Goal: Task Accomplishment & Management: Use online tool/utility

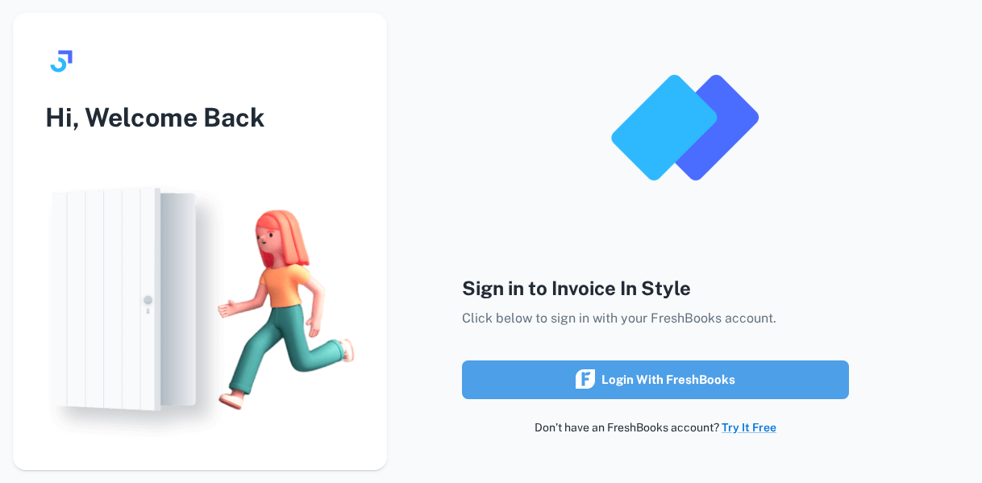
click at [704, 384] on div "Login with FreshBooks" at bounding box center [656, 379] width 160 height 21
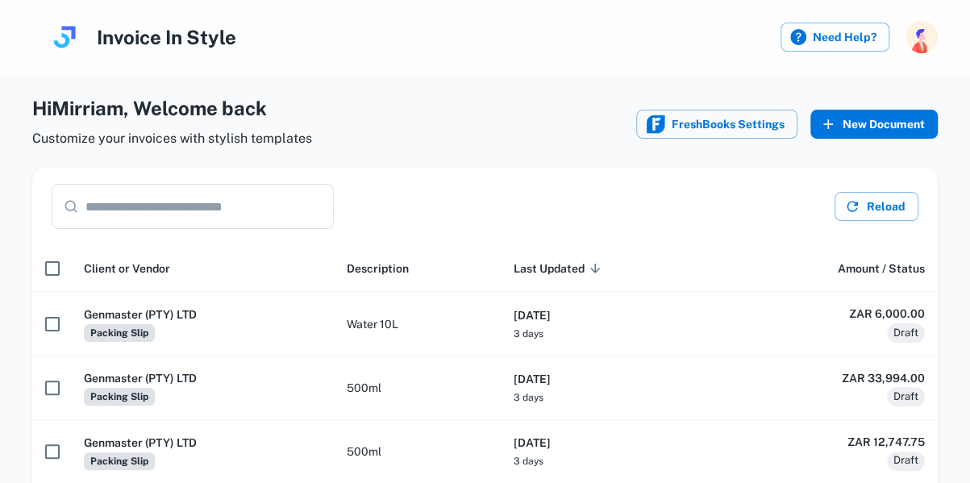
click at [864, 119] on button "New Document" at bounding box center [873, 124] width 127 height 29
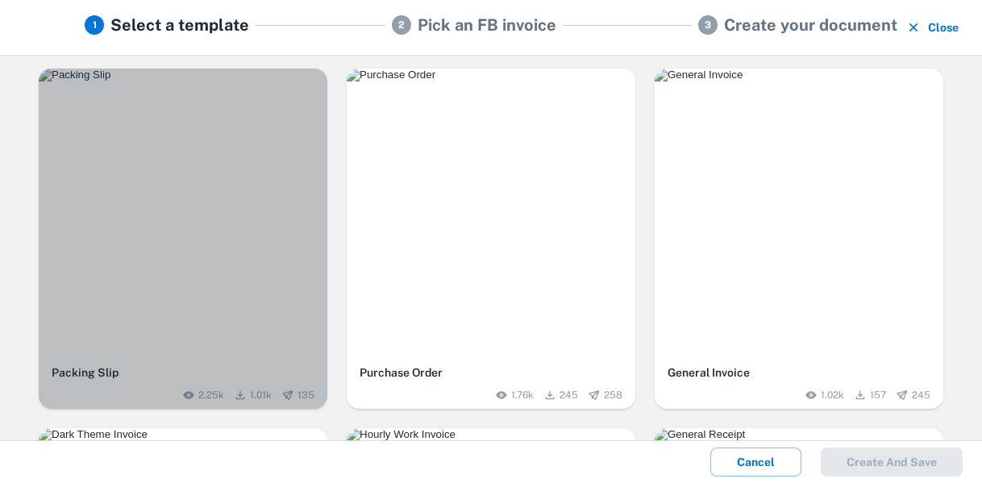
click at [213, 81] on img "button" at bounding box center [183, 75] width 289 height 13
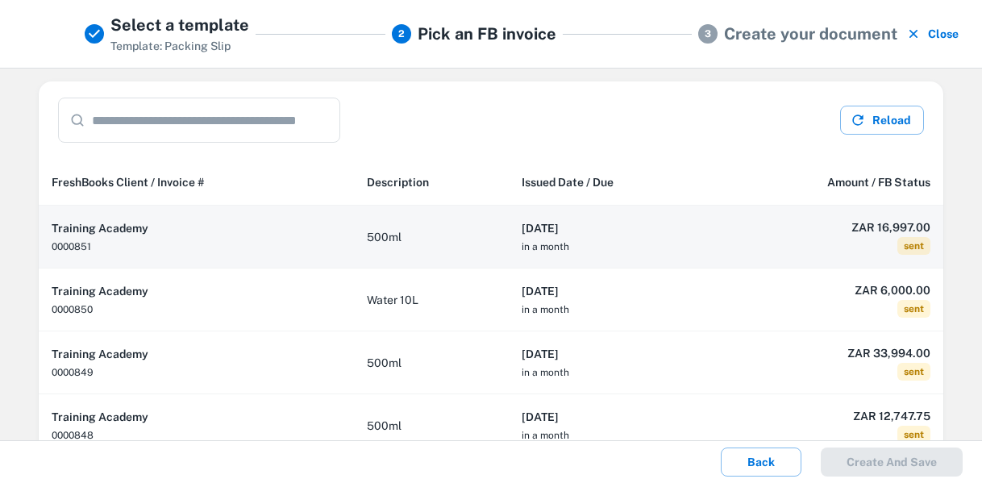
click at [635, 235] on th "[DATE] in a month" at bounding box center [612, 237] width 207 height 63
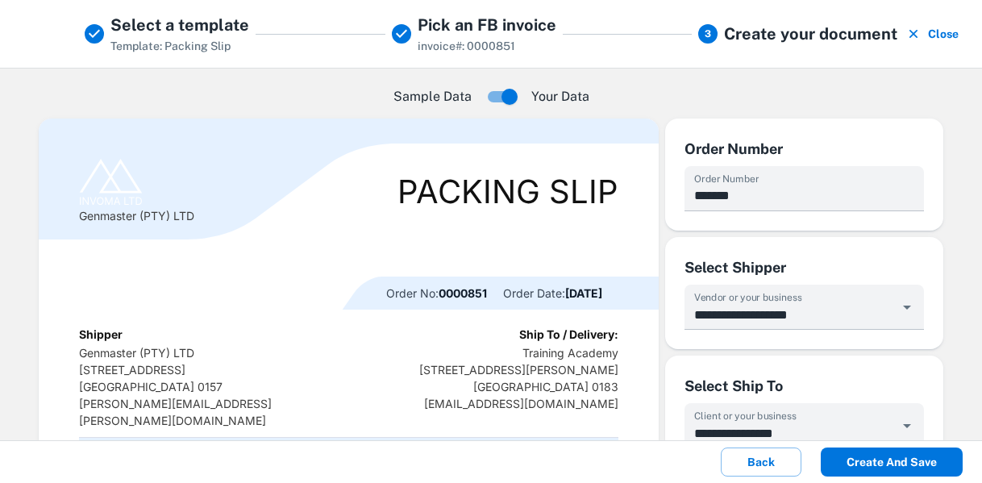
click at [897, 459] on button "Create and save" at bounding box center [892, 461] width 142 height 29
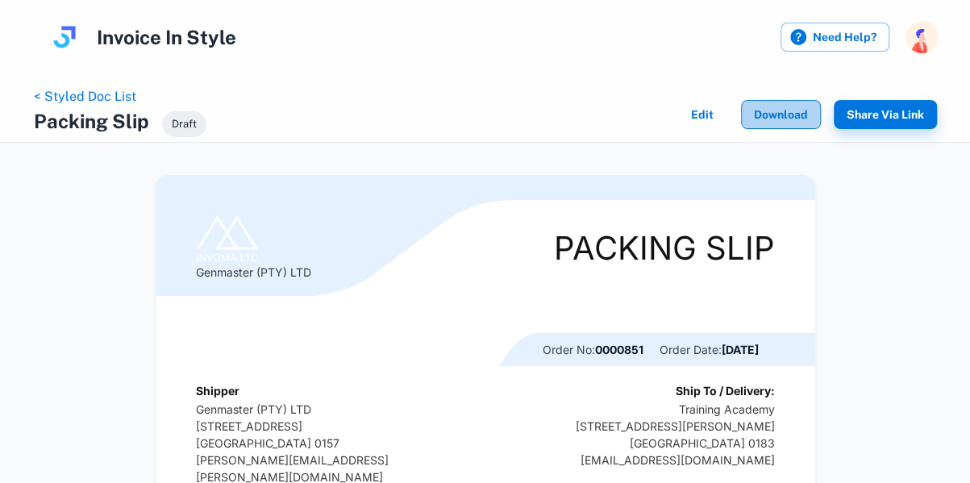
click at [783, 116] on button "Download" at bounding box center [781, 114] width 80 height 29
click at [77, 98] on link "< Styled Doc List" at bounding box center [85, 96] width 102 height 15
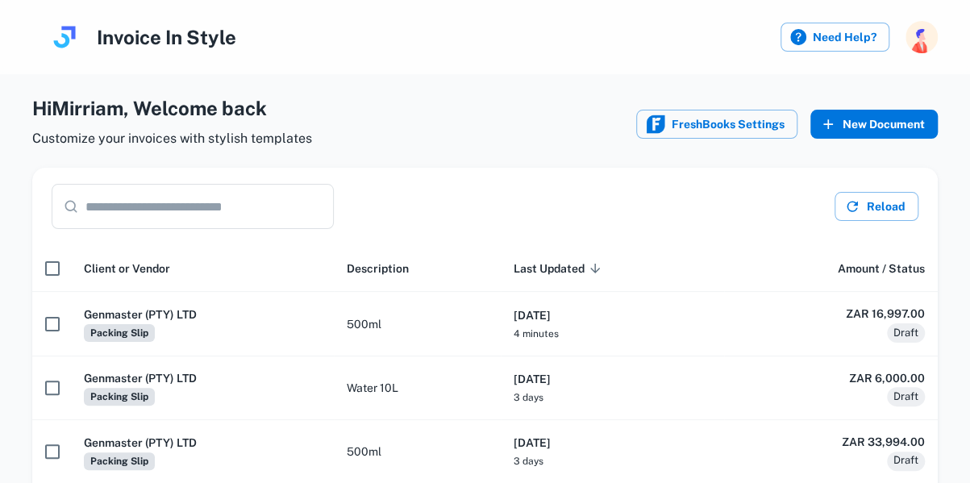
click at [859, 125] on button "New Document" at bounding box center [873, 124] width 127 height 29
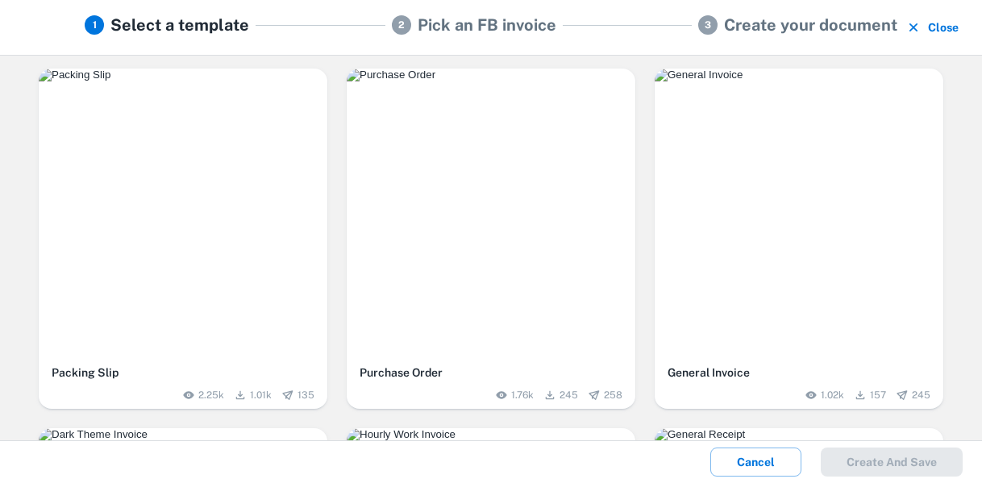
click at [156, 263] on div "button" at bounding box center [183, 213] width 289 height 289
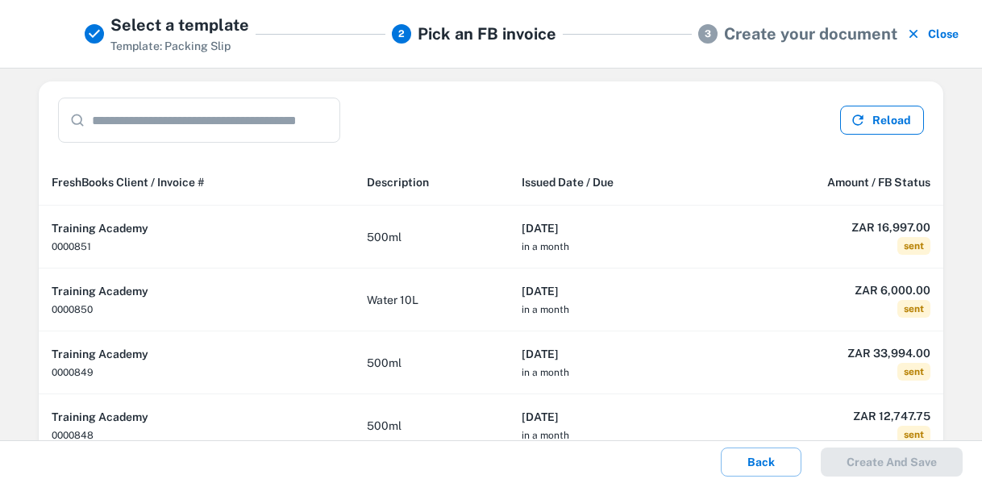
click at [873, 121] on button "Reload" at bounding box center [882, 120] width 84 height 29
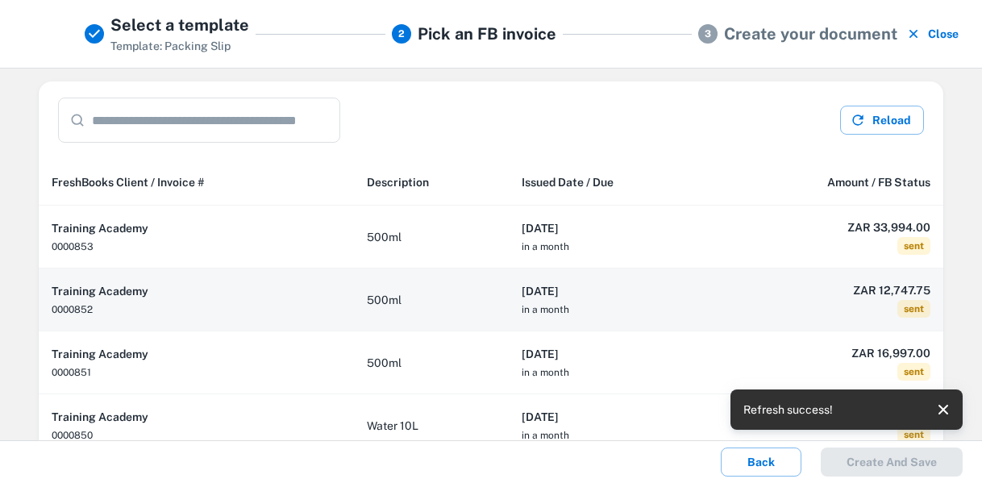
click at [655, 307] on th "[DATE] in a month" at bounding box center [612, 299] width 207 height 63
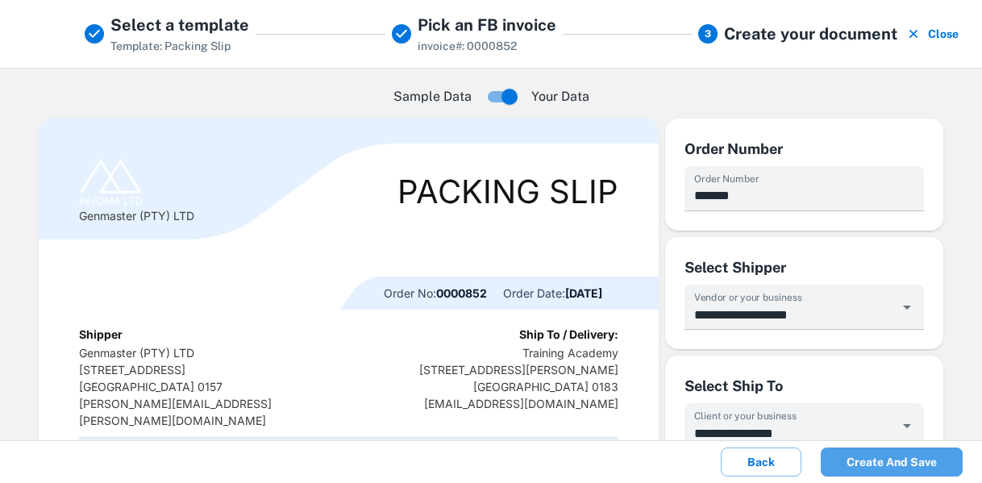
click at [880, 462] on button "Create and save" at bounding box center [892, 461] width 142 height 29
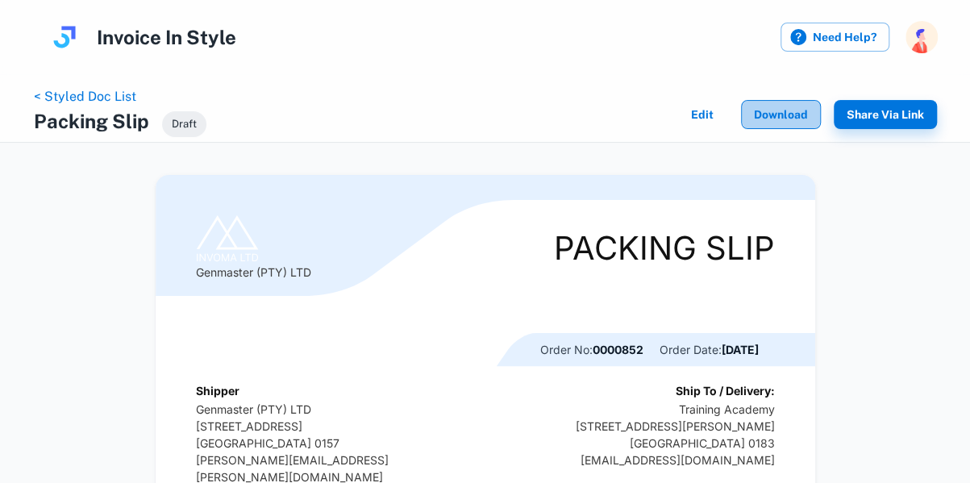
click at [790, 119] on button "Download" at bounding box center [781, 114] width 80 height 29
click at [116, 94] on link "< Styled Doc List" at bounding box center [85, 96] width 102 height 15
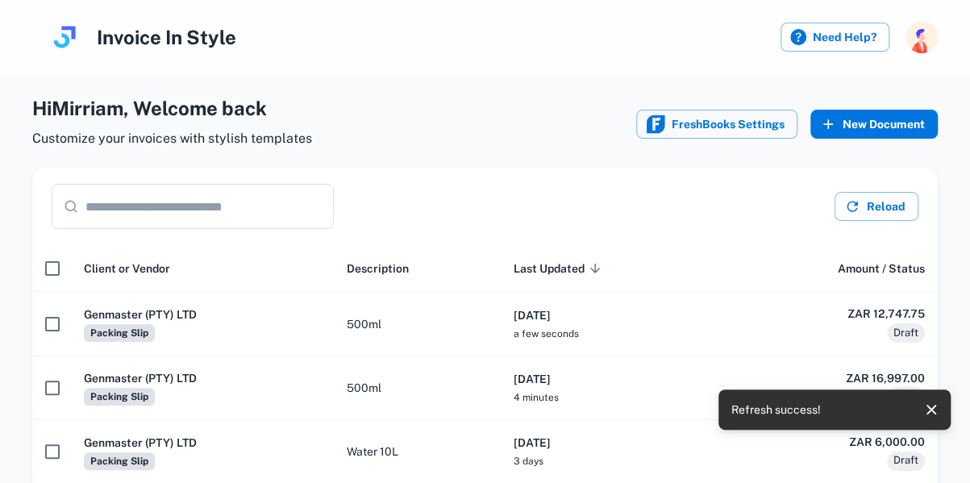
click at [879, 120] on button "New Document" at bounding box center [873, 124] width 127 height 29
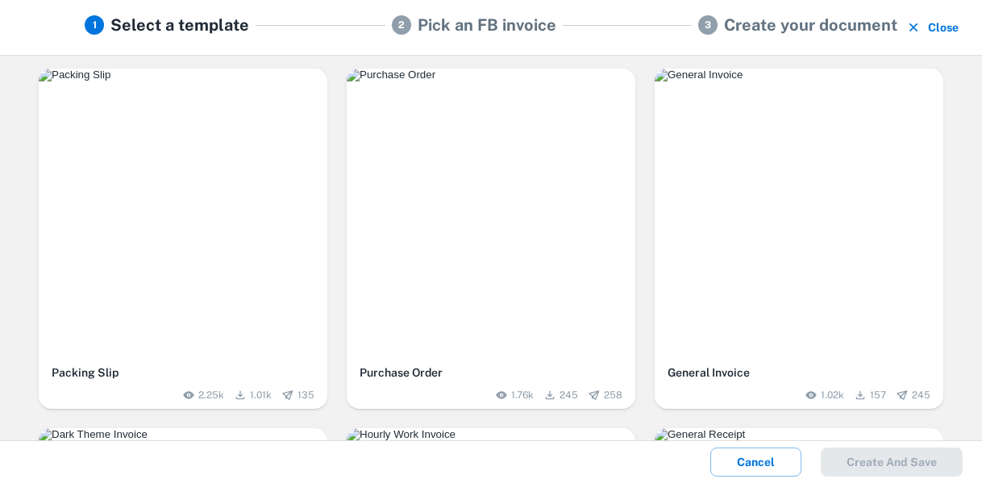
click at [307, 148] on div "button" at bounding box center [183, 213] width 289 height 289
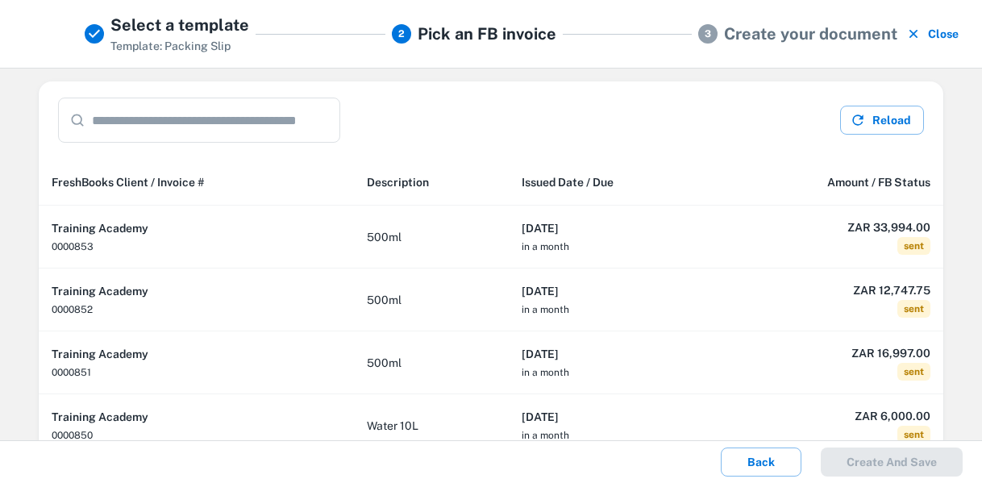
click at [260, 241] on th "Training Academy 0000853" at bounding box center [196, 237] width 315 height 63
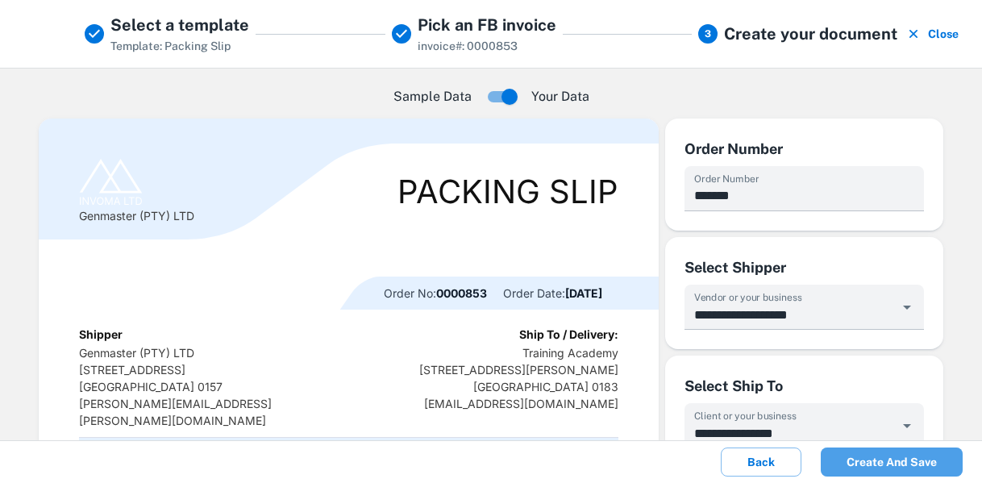
click at [893, 468] on button "Create and save" at bounding box center [892, 461] width 142 height 29
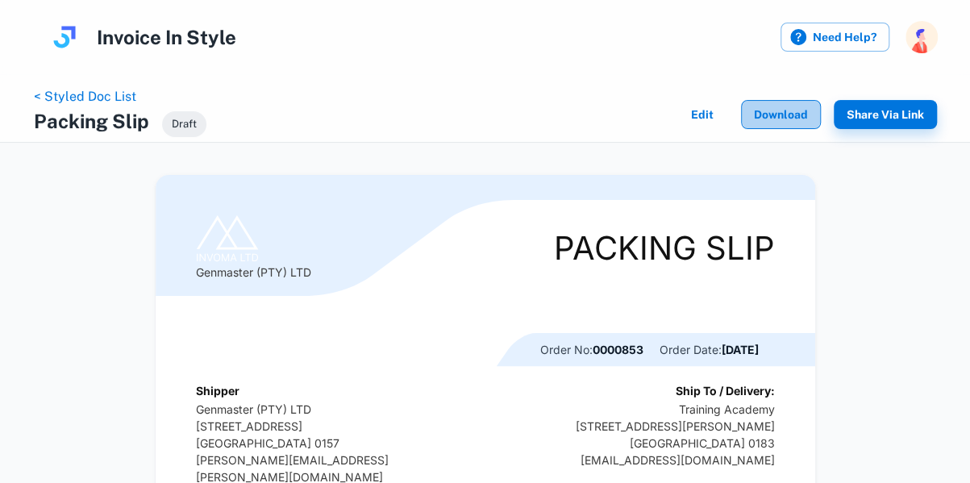
click at [778, 120] on button "Download" at bounding box center [781, 114] width 80 height 29
click at [127, 99] on link "< Styled Doc List" at bounding box center [85, 96] width 102 height 15
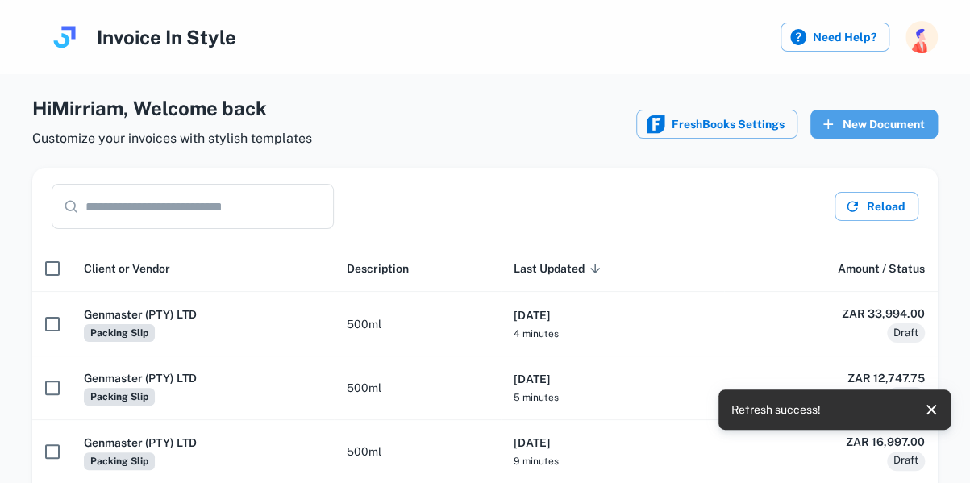
click at [901, 122] on button "New Document" at bounding box center [873, 124] width 127 height 29
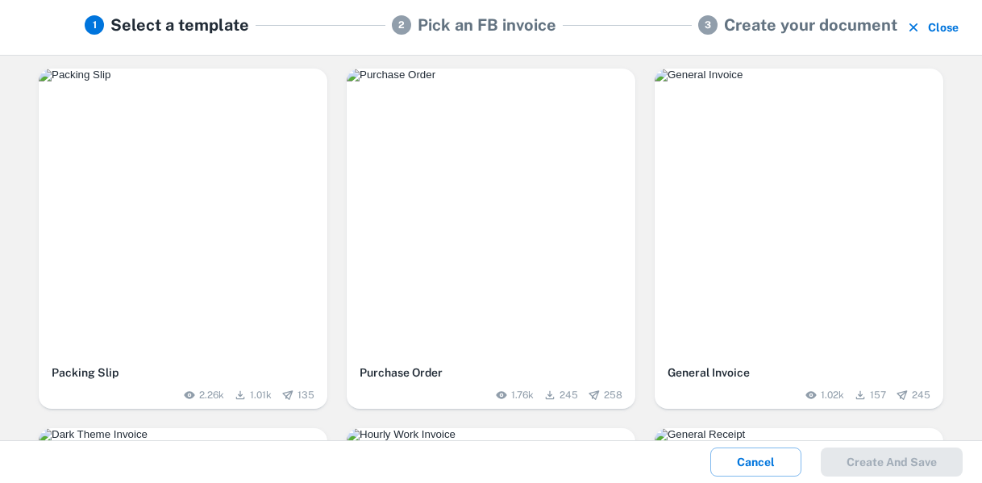
click at [238, 170] on div "button" at bounding box center [183, 213] width 289 height 289
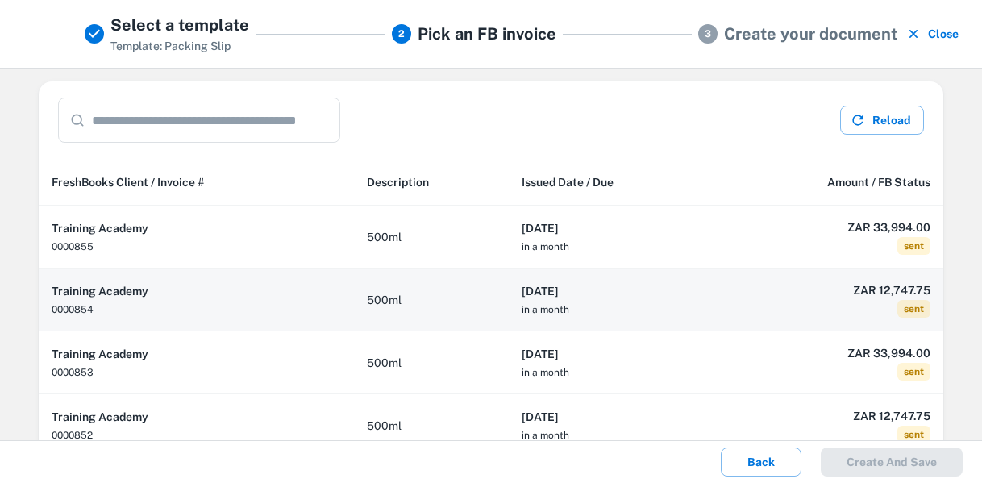
click at [416, 288] on td "500ml" at bounding box center [431, 299] width 155 height 63
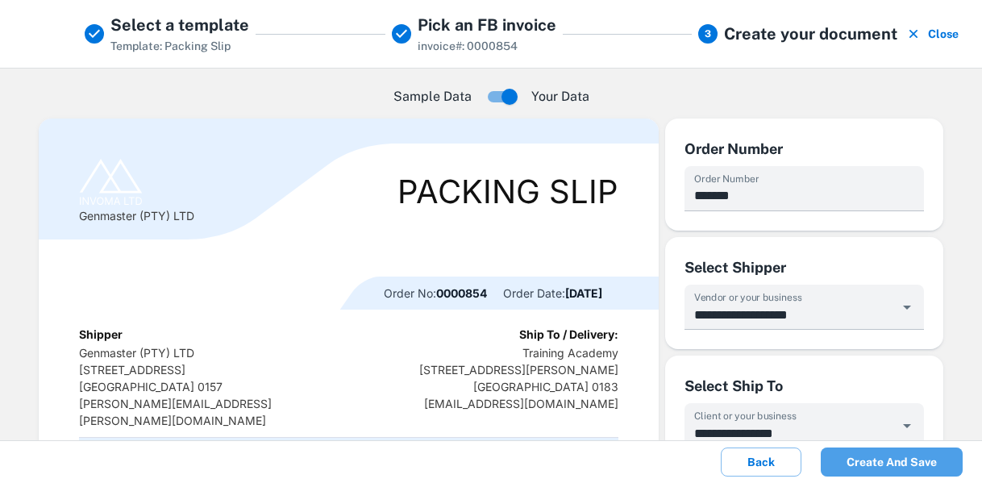
click at [884, 461] on button "Create and save" at bounding box center [892, 461] width 142 height 29
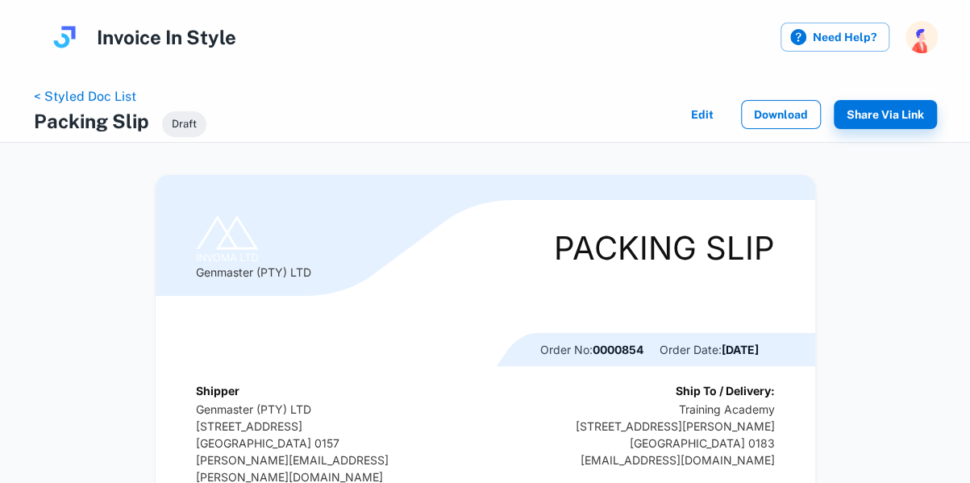
click at [782, 105] on button "Download" at bounding box center [781, 114] width 80 height 29
click at [105, 95] on link "< Styled Doc List" at bounding box center [85, 96] width 102 height 15
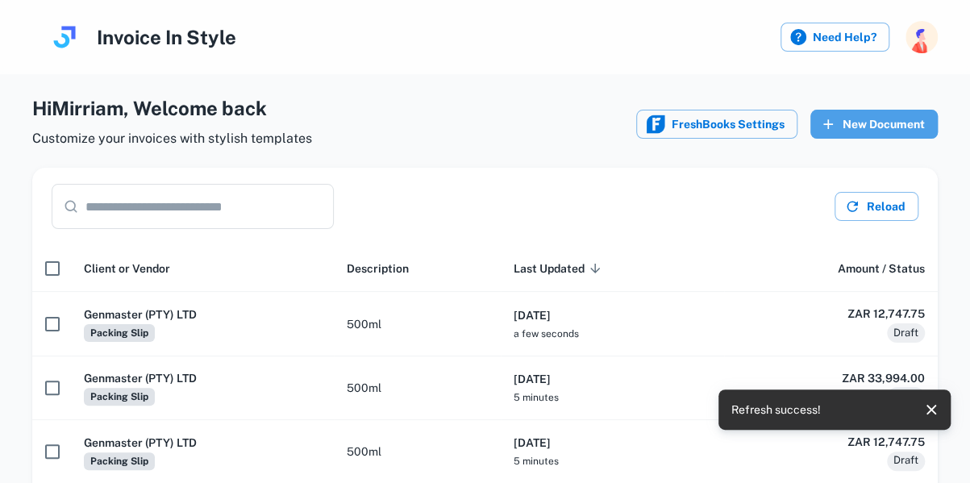
click at [872, 122] on button "New Document" at bounding box center [873, 124] width 127 height 29
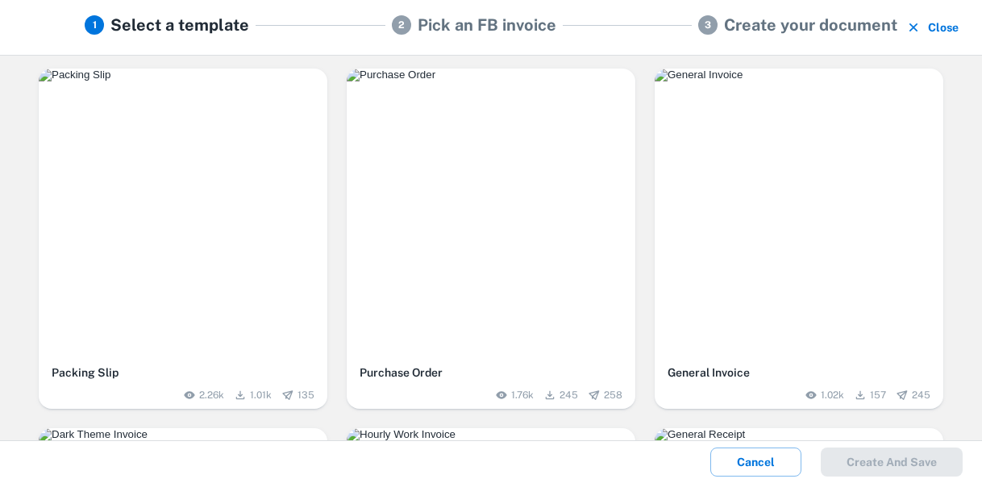
click at [223, 185] on div "button" at bounding box center [183, 213] width 289 height 289
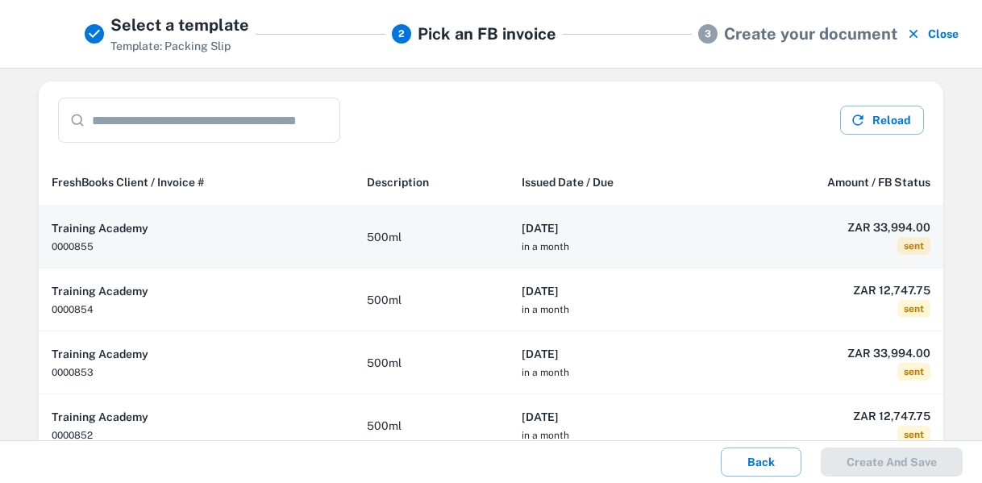
click at [455, 243] on td "500ml" at bounding box center [431, 237] width 155 height 63
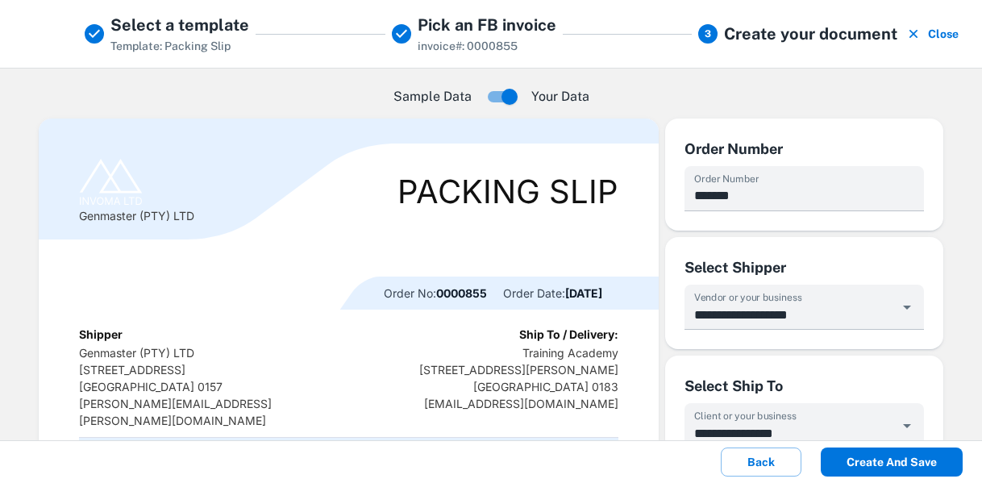
click at [889, 464] on button "Create and save" at bounding box center [892, 461] width 142 height 29
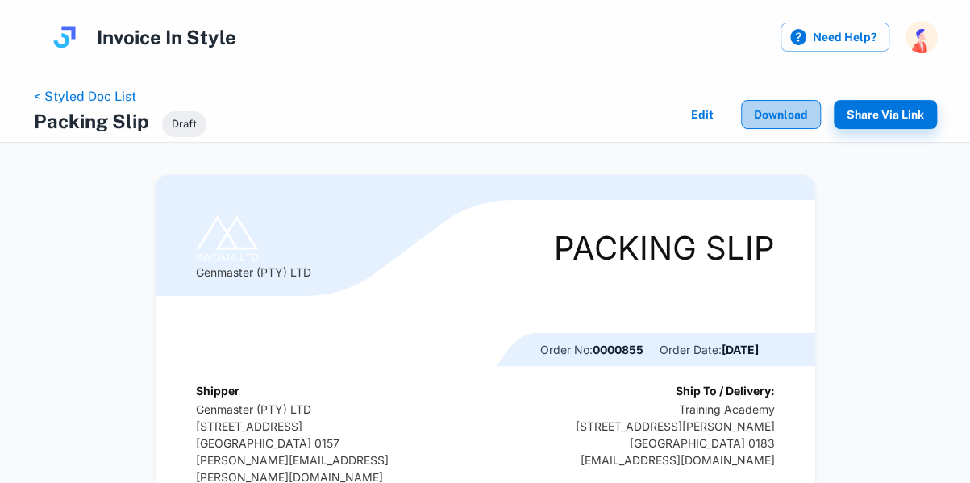
click at [783, 116] on button "Download" at bounding box center [781, 114] width 80 height 29
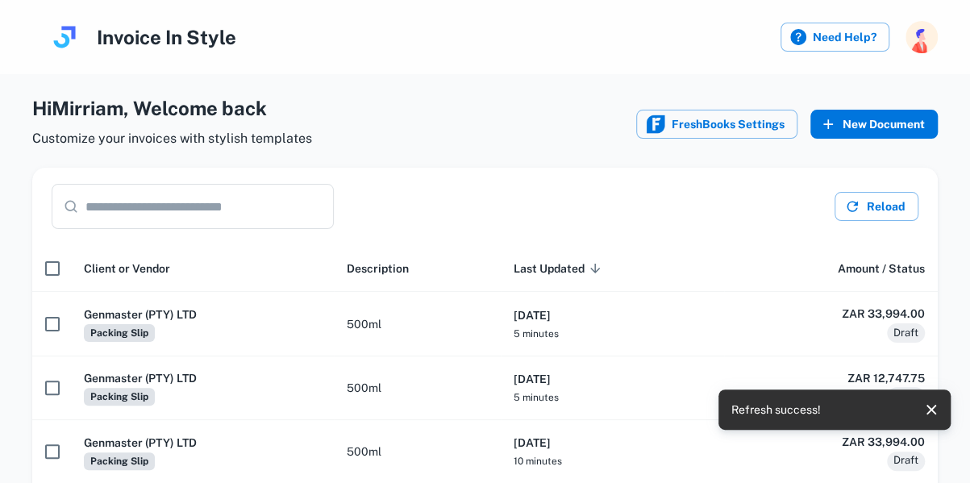
click at [871, 122] on button "New Document" at bounding box center [873, 124] width 127 height 29
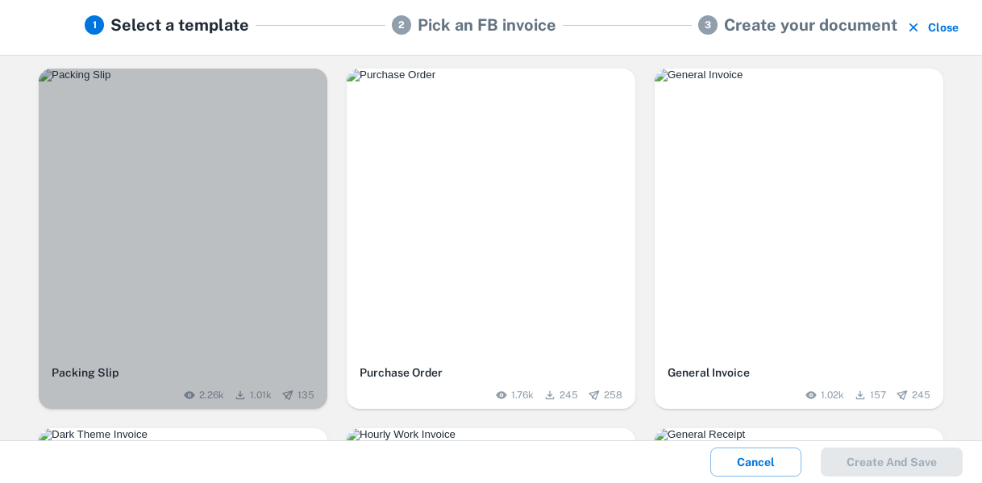
click at [205, 230] on div "button" at bounding box center [183, 213] width 289 height 289
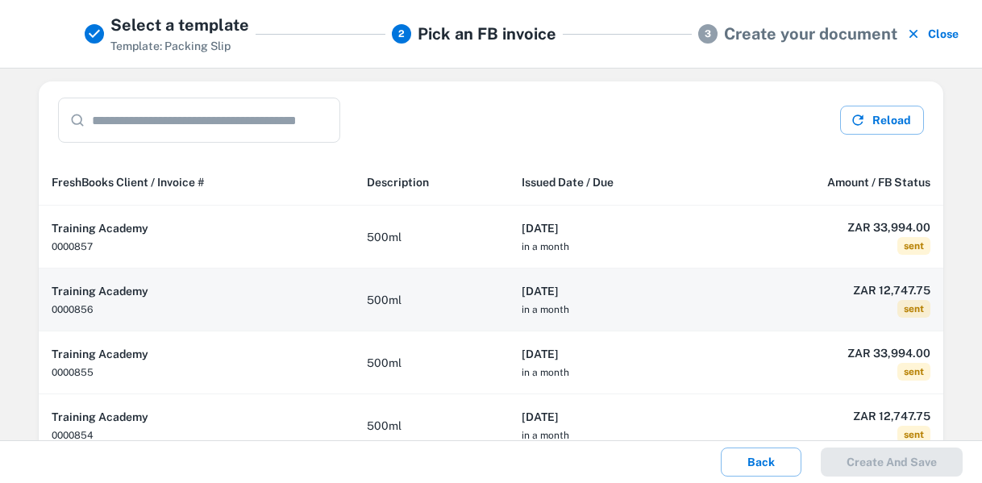
click at [451, 304] on td "500ml" at bounding box center [431, 299] width 155 height 63
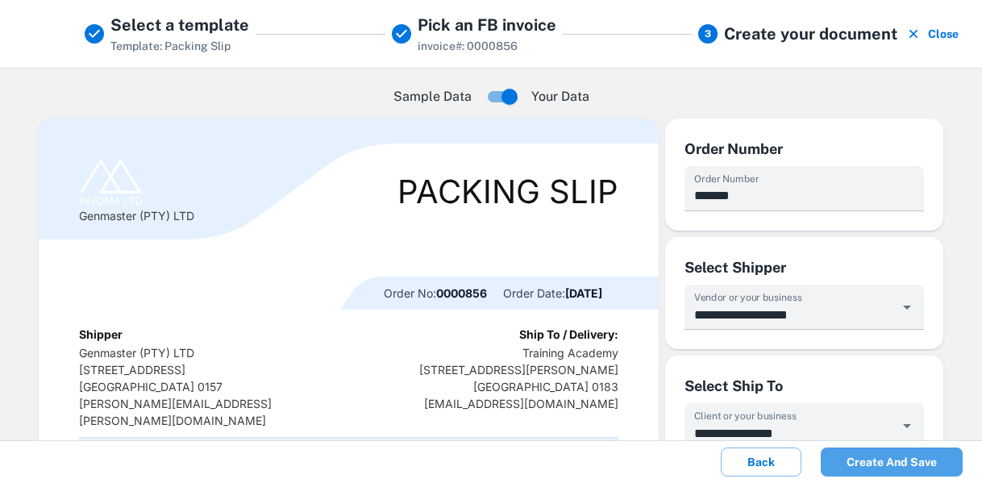
click at [903, 465] on button "Create and save" at bounding box center [892, 461] width 142 height 29
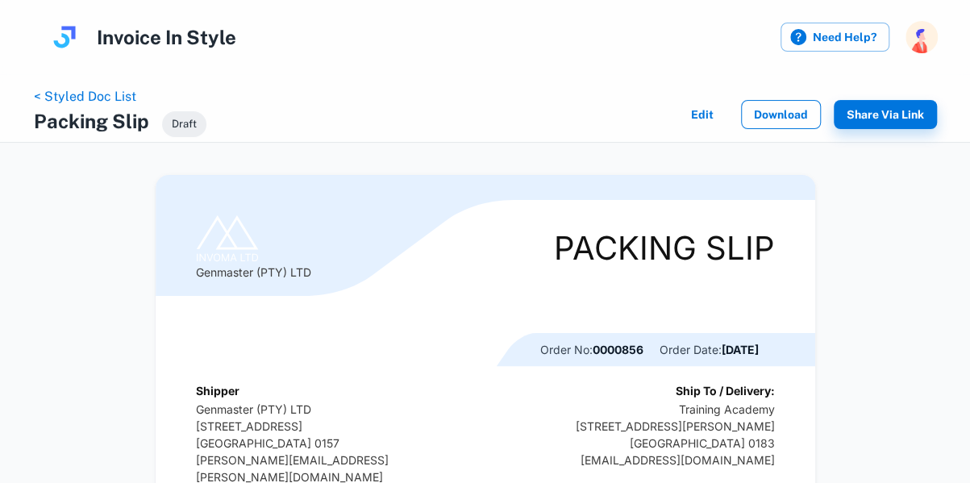
click at [771, 119] on button "Download" at bounding box center [781, 114] width 80 height 29
click at [104, 101] on link "< Styled Doc List" at bounding box center [85, 96] width 102 height 15
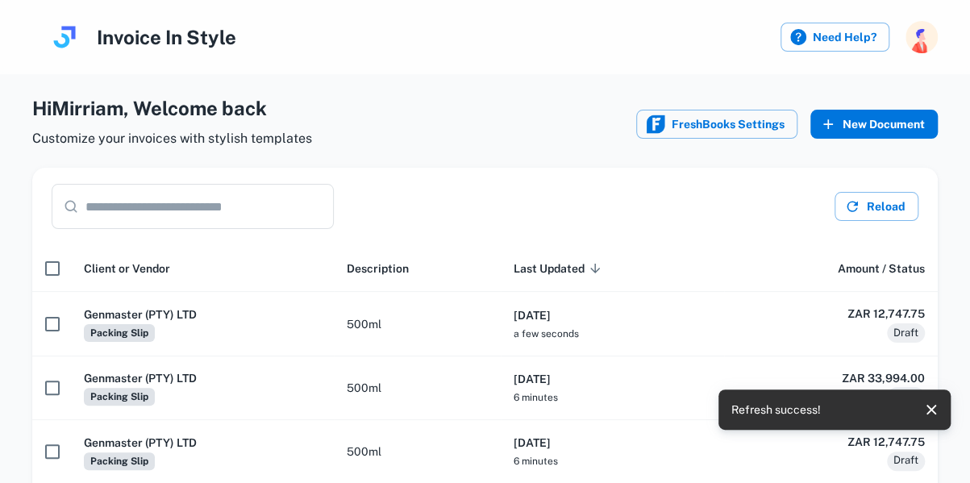
click at [875, 122] on button "New Document" at bounding box center [873, 124] width 127 height 29
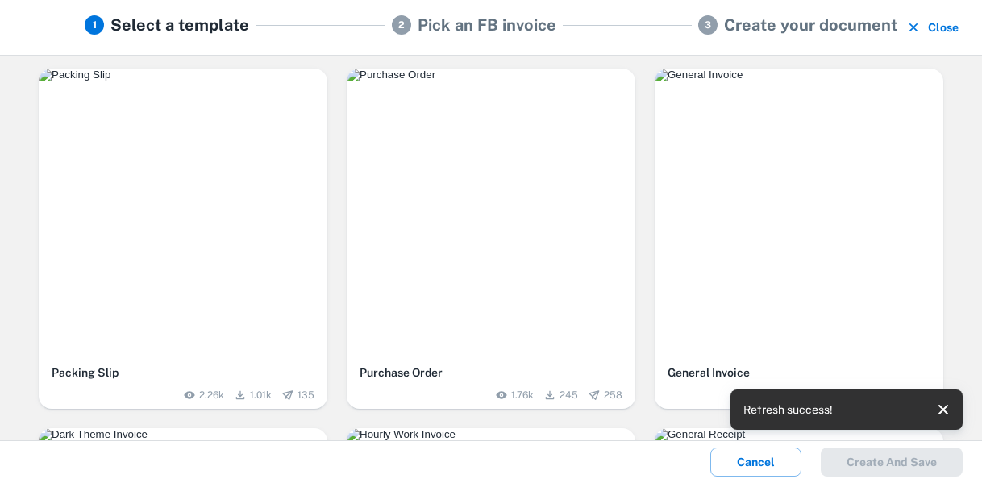
click at [269, 184] on div "button" at bounding box center [183, 213] width 289 height 289
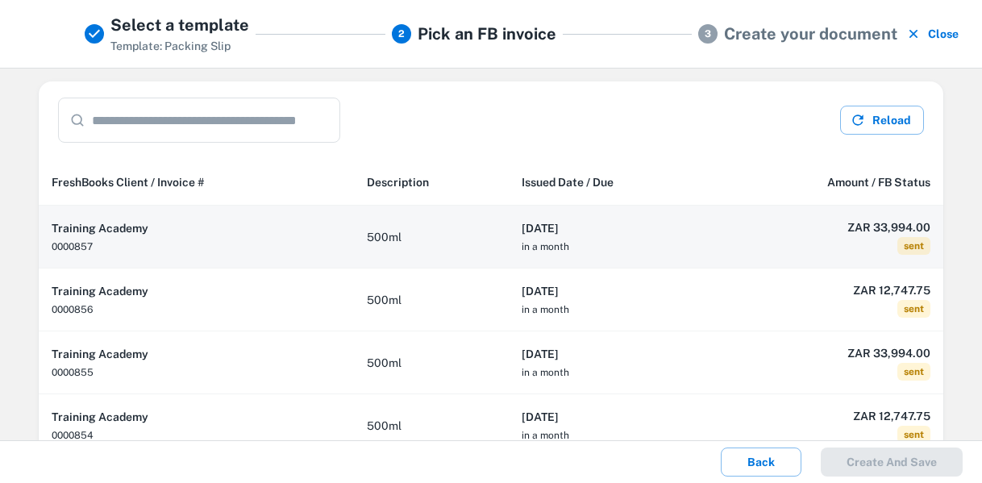
click at [459, 252] on td "500ml" at bounding box center [431, 237] width 155 height 63
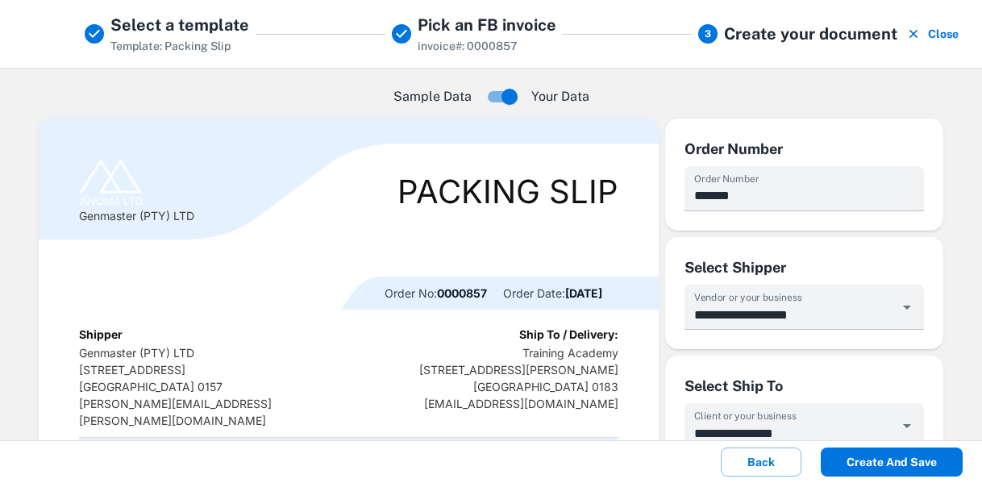
click at [890, 457] on button "Create and save" at bounding box center [892, 461] width 142 height 29
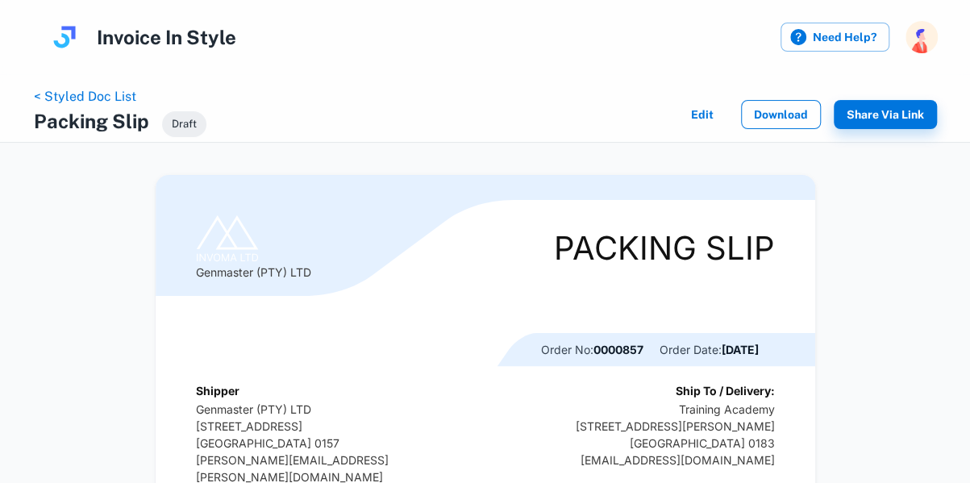
click at [808, 111] on button "Download" at bounding box center [781, 114] width 80 height 29
